Goal: Task Accomplishment & Management: Manage account settings

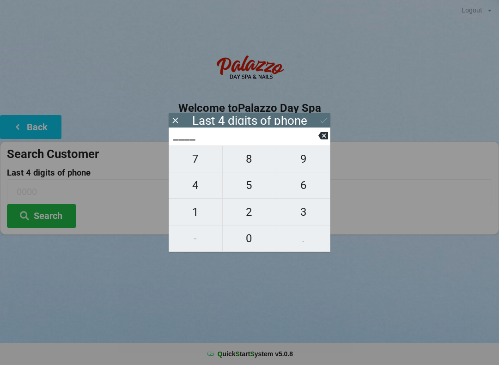
click at [200, 184] on span "4" at bounding box center [196, 184] width 54 height 19
type input "4___"
click at [265, 233] on span "0" at bounding box center [250, 238] width 54 height 19
type input "40__"
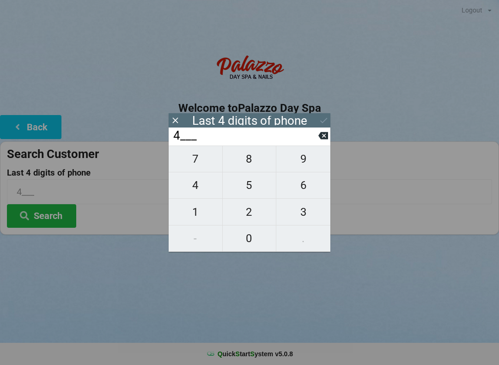
type input "40__"
click at [201, 163] on span "7" at bounding box center [196, 158] width 54 height 19
type input "407_"
click at [301, 158] on span "9" at bounding box center [303, 158] width 54 height 19
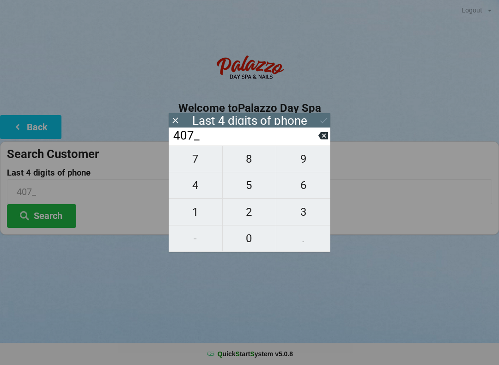
type input "4079"
click at [326, 136] on icon at bounding box center [323, 135] width 10 height 7
click at [320, 142] on button at bounding box center [323, 135] width 10 height 12
type input "40__"
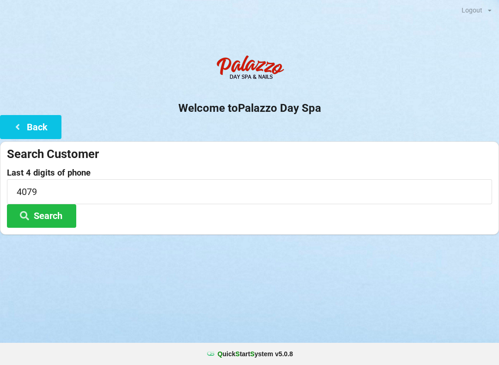
click at [337, 137] on div "Welcome to Palazzo Day Spa Back Search Customer Last 4 digits of phone 4079 Sea…" at bounding box center [249, 142] width 499 height 184
click at [59, 219] on button "Search" at bounding box center [41, 216] width 69 height 24
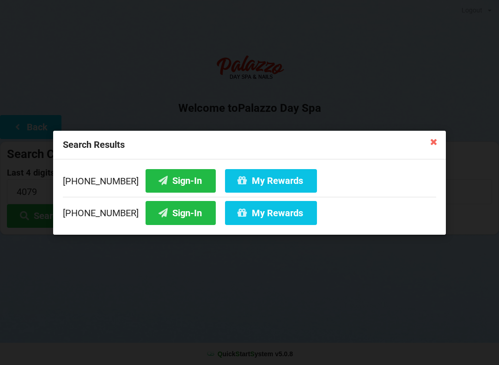
click at [440, 141] on icon at bounding box center [433, 141] width 15 height 15
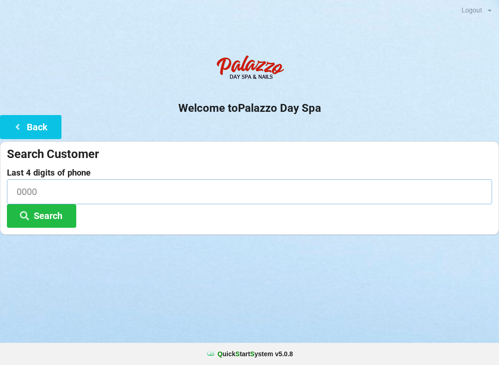
click at [52, 192] on input at bounding box center [249, 191] width 485 height 24
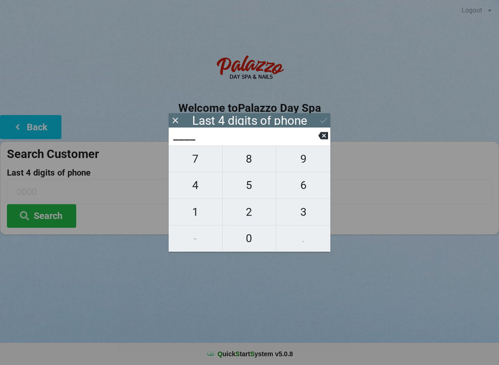
click at [313, 191] on span "6" at bounding box center [303, 184] width 54 height 19
type input "6___"
click at [196, 195] on span "4" at bounding box center [196, 184] width 54 height 19
type input "64__"
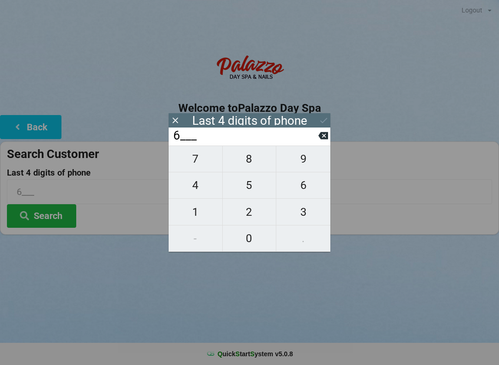
type input "64__"
click at [307, 169] on span "9" at bounding box center [303, 158] width 54 height 19
type input "649_"
click at [310, 195] on span "6" at bounding box center [303, 184] width 54 height 19
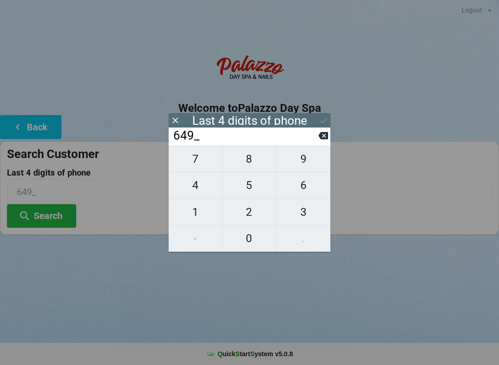
type input "6496"
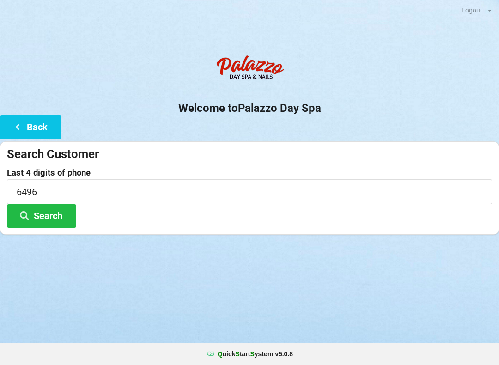
click at [52, 220] on button "Search" at bounding box center [41, 216] width 69 height 24
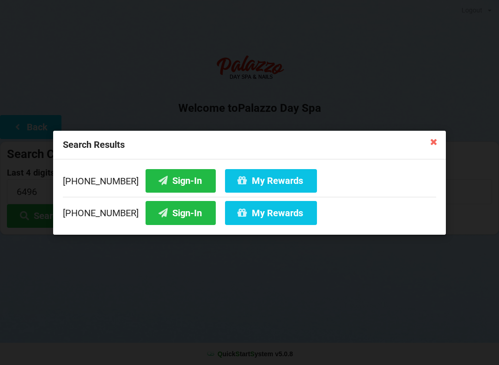
click at [167, 187] on button "Sign-In" at bounding box center [180, 181] width 70 height 24
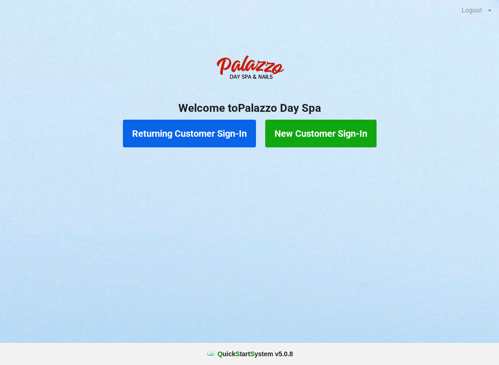
click at [203, 136] on button "Returning Customer Sign-In" at bounding box center [189, 134] width 133 height 28
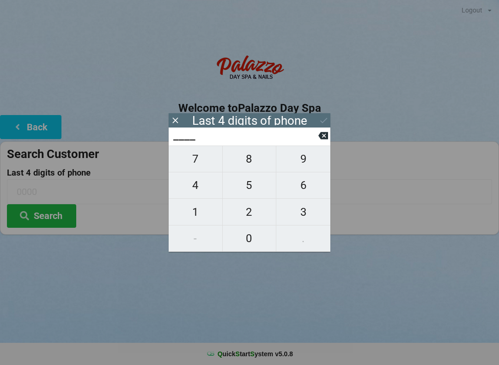
click at [252, 195] on span "5" at bounding box center [250, 184] width 54 height 19
type input "5___"
click at [310, 212] on span "3" at bounding box center [303, 211] width 54 height 19
type input "53__"
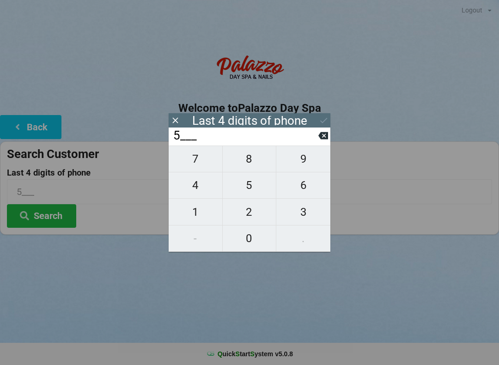
type input "53__"
click at [197, 220] on span "1" at bounding box center [196, 211] width 54 height 19
type input "531_"
click at [200, 219] on span "1" at bounding box center [196, 211] width 54 height 19
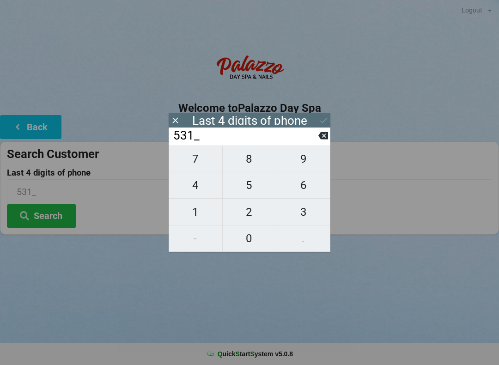
type input "5311"
click at [321, 115] on button at bounding box center [324, 120] width 10 height 12
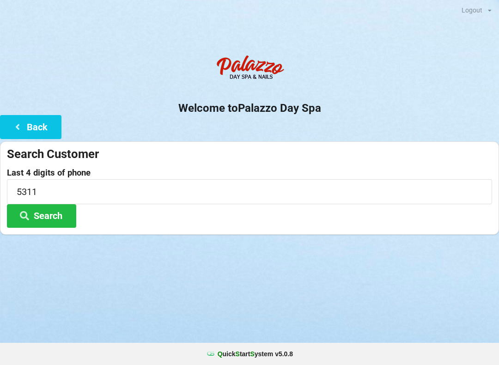
click at [63, 223] on button "Search" at bounding box center [41, 216] width 69 height 24
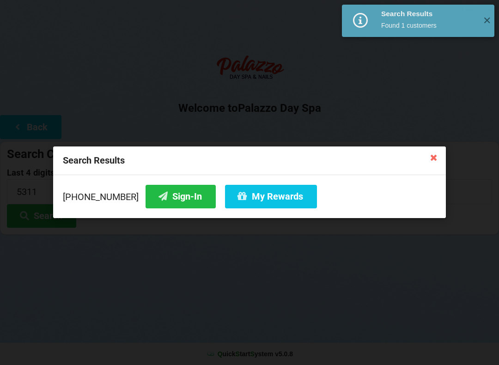
click at [256, 194] on button "My Rewards" at bounding box center [271, 197] width 92 height 24
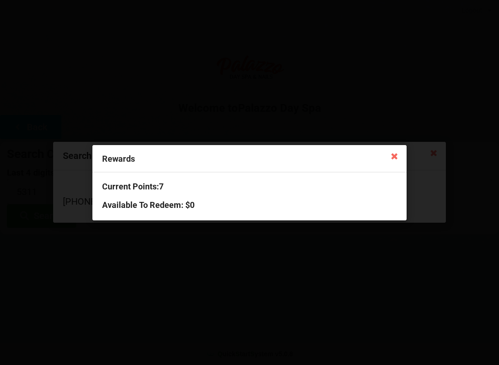
click at [399, 158] on icon at bounding box center [394, 155] width 15 height 15
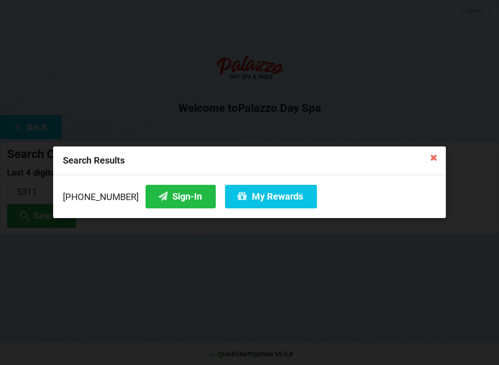
click at [430, 159] on icon at bounding box center [433, 157] width 15 height 15
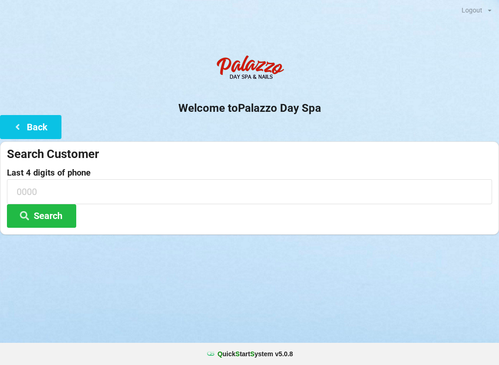
click at [89, 190] on input at bounding box center [249, 191] width 485 height 24
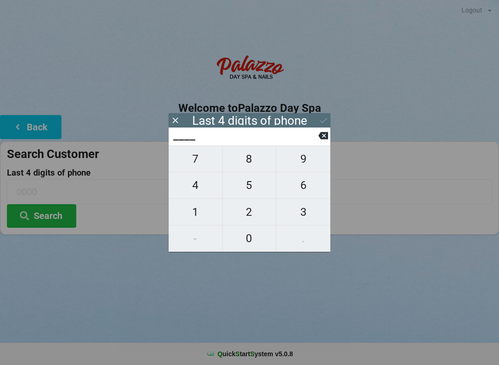
click at [205, 184] on span "4" at bounding box center [196, 184] width 54 height 19
type input "4___"
click at [200, 163] on span "7" at bounding box center [196, 158] width 54 height 19
type input "47__"
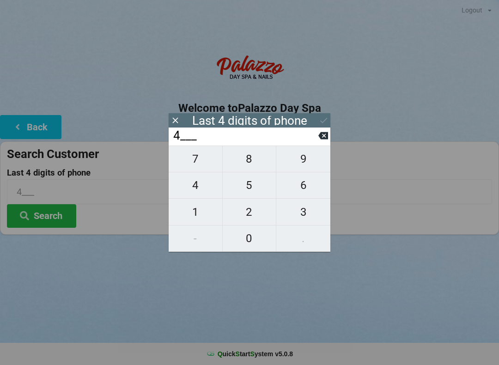
type input "47__"
click at [308, 169] on span "9" at bounding box center [303, 158] width 54 height 19
type input "479_"
click at [312, 186] on span "6" at bounding box center [303, 184] width 54 height 19
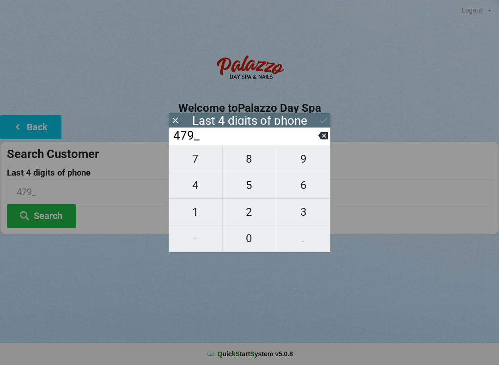
type input "4796"
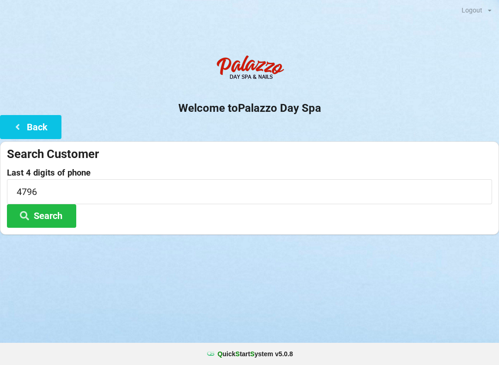
click at [367, 267] on div "Logout Logout Sign-In Welcome to Palazzo Day Spa Back Search Customer Last 4 di…" at bounding box center [249, 182] width 499 height 365
click at [50, 217] on button "Search" at bounding box center [41, 216] width 69 height 24
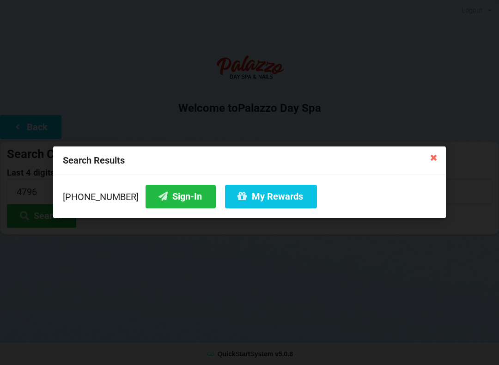
click at [241, 196] on button "My Rewards" at bounding box center [271, 197] width 92 height 24
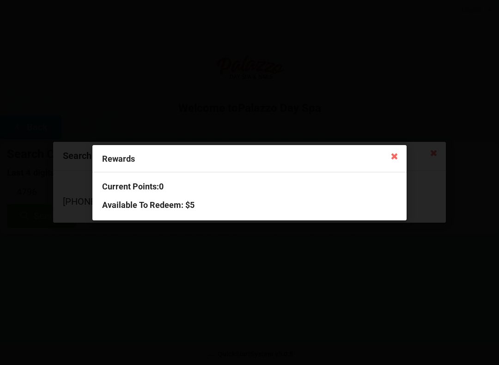
click at [180, 205] on h3 "Available To Redeem : $5" at bounding box center [249, 204] width 295 height 11
click at [237, 267] on div "Rewards Current Points: 0 Available To Redeem : $5" at bounding box center [249, 182] width 499 height 365
click at [126, 158] on div "Rewards" at bounding box center [249, 158] width 314 height 27
click at [398, 157] on icon at bounding box center [394, 155] width 15 height 15
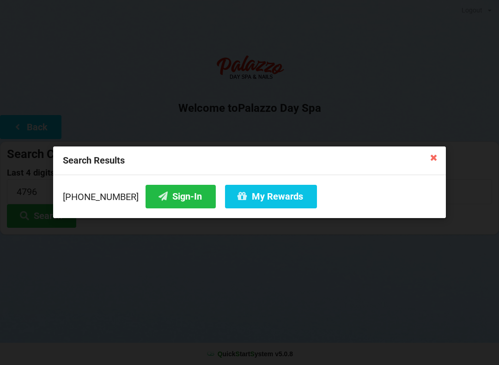
click at [263, 193] on button "My Rewards" at bounding box center [271, 197] width 92 height 24
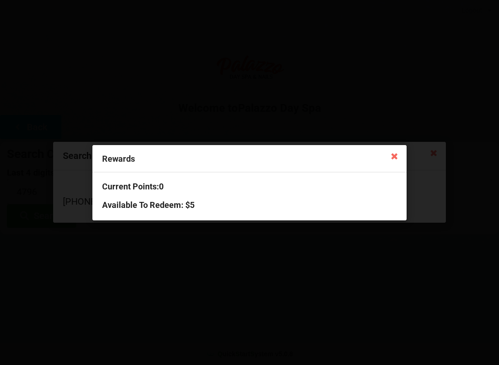
click at [186, 208] on h3 "Available To Redeem : $5" at bounding box center [249, 204] width 295 height 11
click at [203, 208] on h3 "Available To Redeem : $5" at bounding box center [249, 204] width 295 height 11
click at [205, 202] on h3 "Available To Redeem : $5" at bounding box center [249, 204] width 295 height 11
click at [392, 153] on icon at bounding box center [394, 155] width 15 height 15
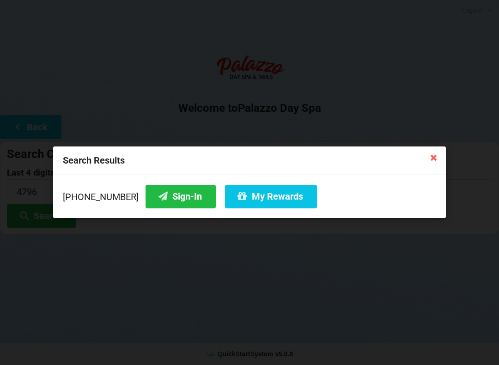
click at [155, 203] on button "Sign-In" at bounding box center [180, 197] width 70 height 24
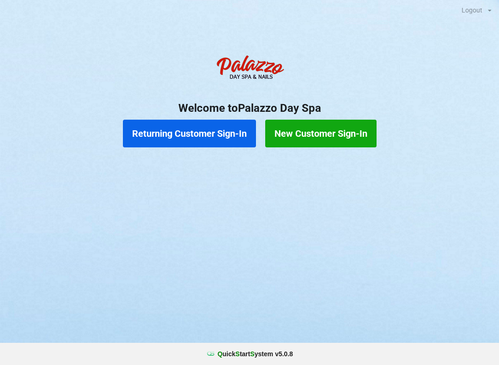
click at [175, 124] on button "Returning Customer Sign-In" at bounding box center [189, 134] width 133 height 28
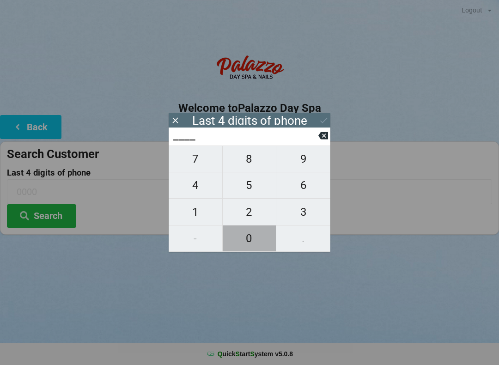
click at [244, 242] on span "0" at bounding box center [250, 238] width 54 height 19
type input "0___"
click at [251, 168] on span "8" at bounding box center [250, 158] width 54 height 19
type input "08__"
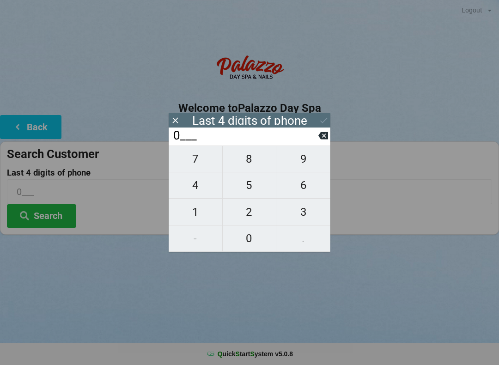
type input "08__"
click at [302, 192] on span "6" at bounding box center [303, 184] width 54 height 19
type input "086_"
click at [248, 156] on span "8" at bounding box center [250, 158] width 54 height 19
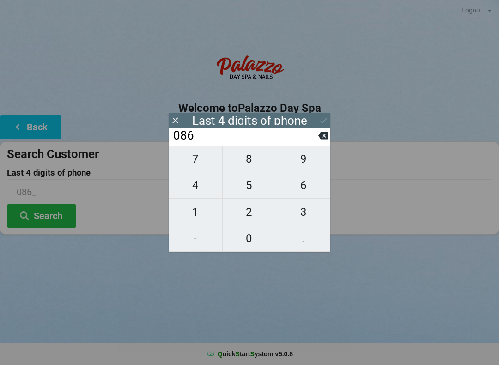
type input "0868"
click at [392, 198] on input "0868" at bounding box center [249, 191] width 485 height 24
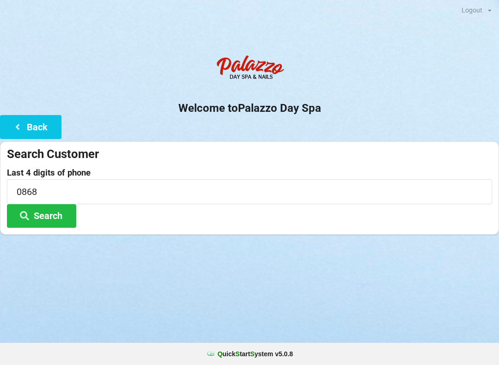
click at [142, 310] on div "Logout Logout Sign-In Welcome to Palazzo Day Spa Back Search Customer Last 4 di…" at bounding box center [249, 182] width 499 height 365
click at [56, 215] on button "Search" at bounding box center [41, 216] width 69 height 24
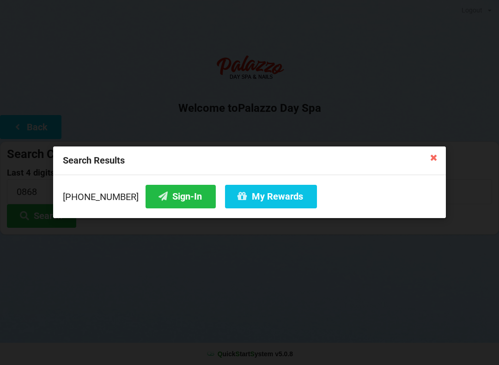
click at [159, 200] on button "Sign-In" at bounding box center [180, 197] width 70 height 24
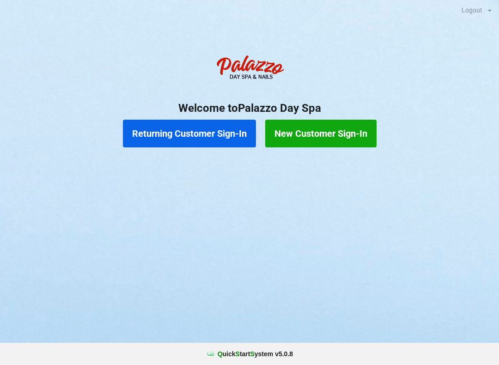
click at [213, 131] on button "Returning Customer Sign-In" at bounding box center [189, 134] width 133 height 28
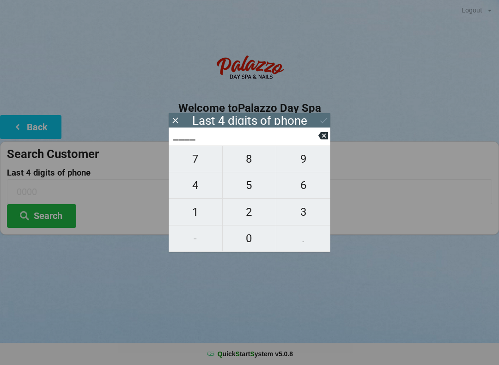
click at [250, 168] on span "8" at bounding box center [250, 158] width 54 height 19
type input "8___"
click at [203, 190] on span "4" at bounding box center [196, 184] width 54 height 19
type input "84__"
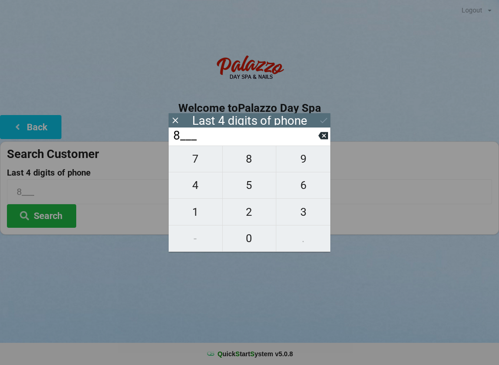
type input "84__"
click at [199, 218] on span "1" at bounding box center [196, 211] width 54 height 19
type input "841_"
click at [200, 165] on span "7" at bounding box center [196, 158] width 54 height 19
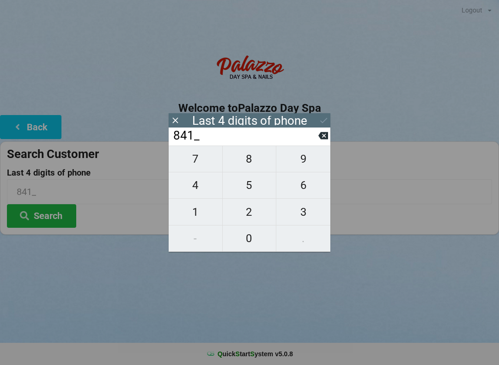
type input "8417"
click at [62, 212] on button "Search" at bounding box center [41, 216] width 69 height 24
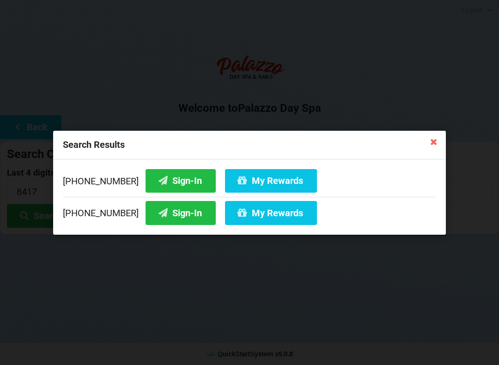
click at [175, 182] on button "Sign-In" at bounding box center [180, 181] width 70 height 24
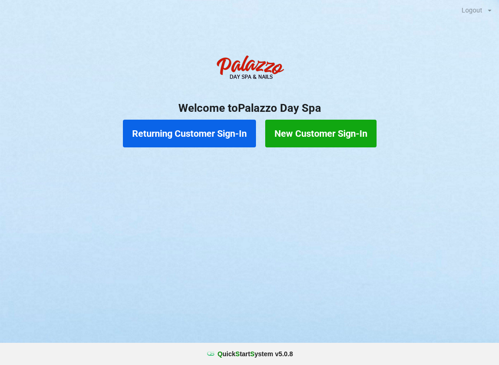
click at [184, 135] on button "Returning Customer Sign-In" at bounding box center [189, 134] width 133 height 28
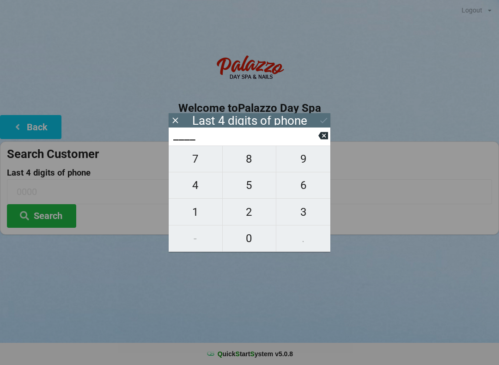
click at [259, 249] on button "0" at bounding box center [250, 238] width 54 height 26
type input "0___"
click at [314, 141] on input "0___" at bounding box center [245, 135] width 146 height 15
click at [316, 139] on input "0___" at bounding box center [245, 135] width 146 height 15
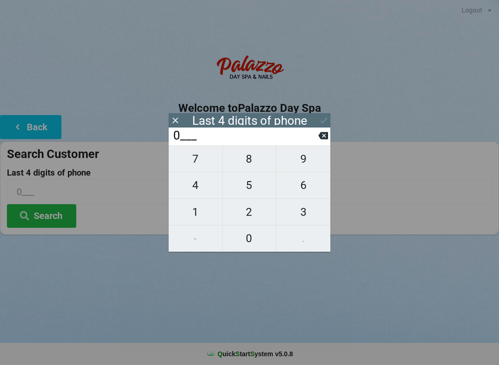
click at [318, 140] on icon at bounding box center [323, 136] width 10 height 10
click at [299, 168] on span "9" at bounding box center [303, 158] width 54 height 19
type input "9___"
click at [252, 246] on span "0" at bounding box center [250, 238] width 54 height 19
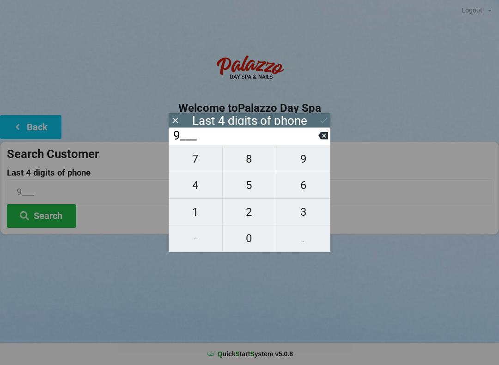
type input "90__"
click at [202, 217] on span "1" at bounding box center [196, 211] width 54 height 19
type input "901_"
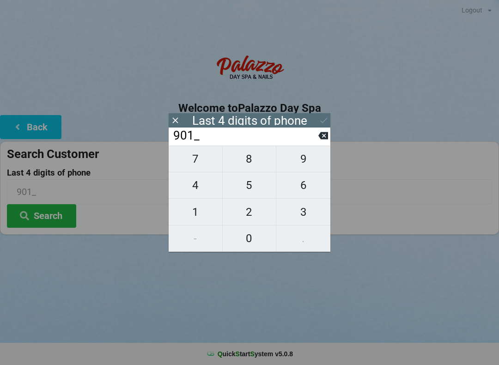
click at [302, 166] on span "9" at bounding box center [303, 158] width 54 height 19
type input "9019"
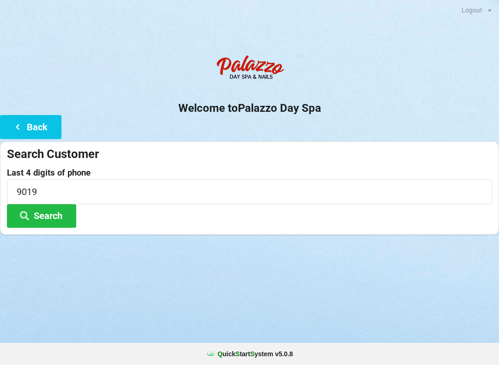
click at [117, 219] on div "Last 4 digits of phone 9019 Search" at bounding box center [249, 198] width 485 height 60
click at [54, 221] on button "Search" at bounding box center [41, 216] width 69 height 24
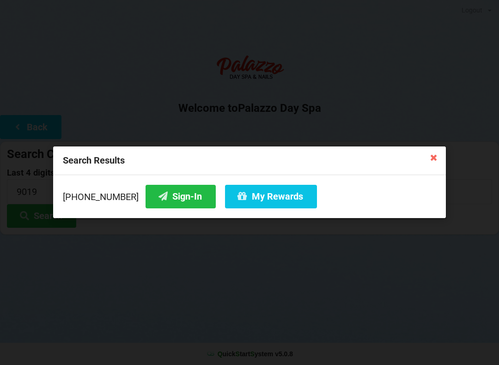
click at [175, 199] on button "Sign-In" at bounding box center [180, 197] width 70 height 24
